Goal: Information Seeking & Learning: Learn about a topic

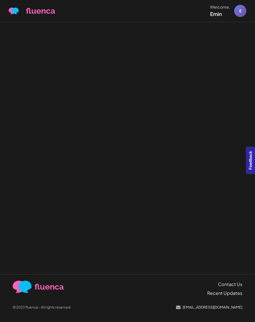
drag, startPoint x: 202, startPoint y: 88, endPoint x: 200, endPoint y: 92, distance: 3.8
click at [200, 92] on div at bounding box center [127, 148] width 255 height 253
click at [187, 90] on div at bounding box center [127, 148] width 255 height 253
click at [182, 91] on div at bounding box center [127, 148] width 255 height 253
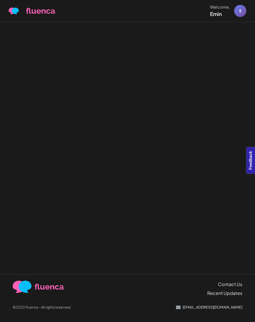
click at [175, 90] on div at bounding box center [127, 148] width 255 height 253
click at [158, 93] on div at bounding box center [127, 148] width 255 height 253
click at [155, 93] on div at bounding box center [127, 148] width 255 height 253
click at [196, 58] on div at bounding box center [127, 148] width 255 height 253
click at [152, 124] on div at bounding box center [127, 148] width 255 height 253
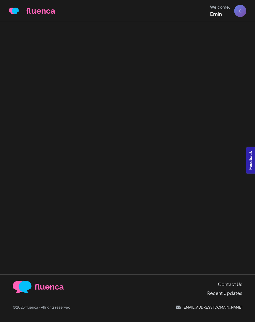
click at [183, 30] on div at bounding box center [127, 148] width 255 height 253
click at [206, 96] on div at bounding box center [127, 148] width 255 height 253
